Goal: Task Accomplishment & Management: Manage account settings

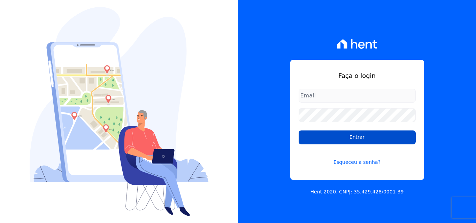
type input "[EMAIL_ADDRESS][DOMAIN_NAME]"
click at [322, 136] on input "Entrar" at bounding box center [356, 138] width 117 height 14
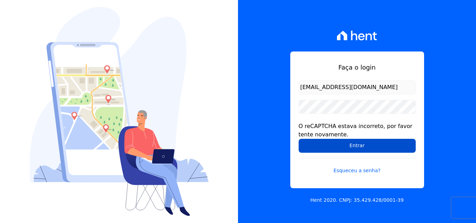
click at [351, 145] on input "Entrar" at bounding box center [356, 146] width 117 height 14
